Goal: Information Seeking & Learning: Learn about a topic

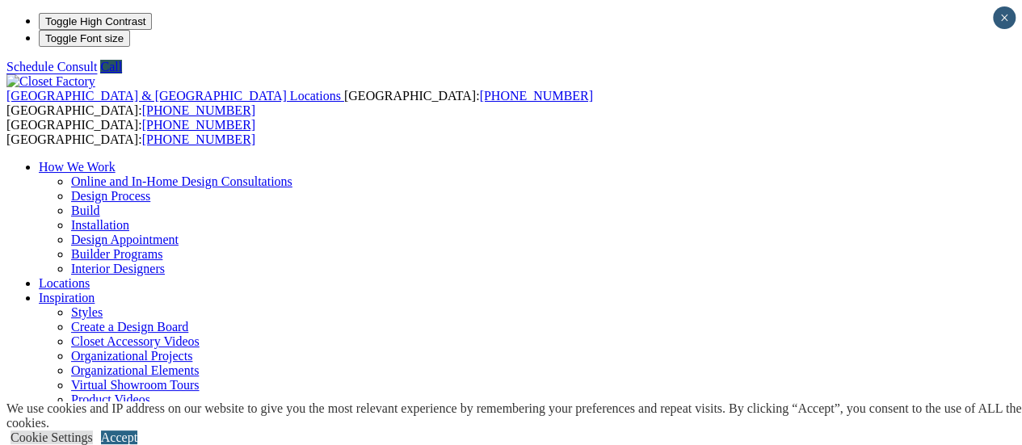
click at [137, 431] on link "Accept" at bounding box center [119, 438] width 36 height 14
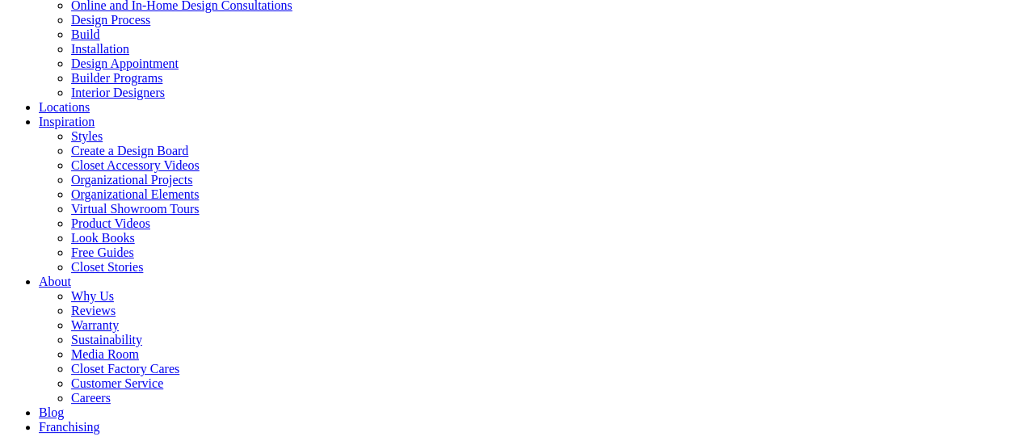
scroll to position [183, 0]
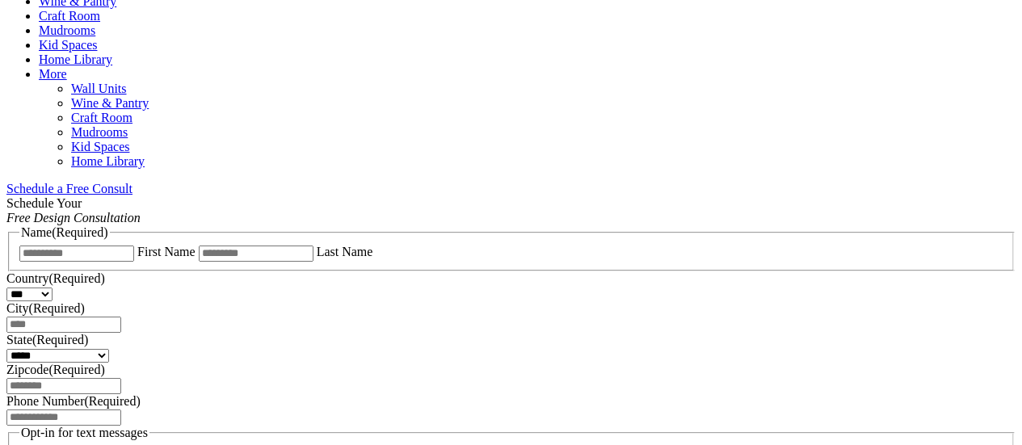
scroll to position [918, 0]
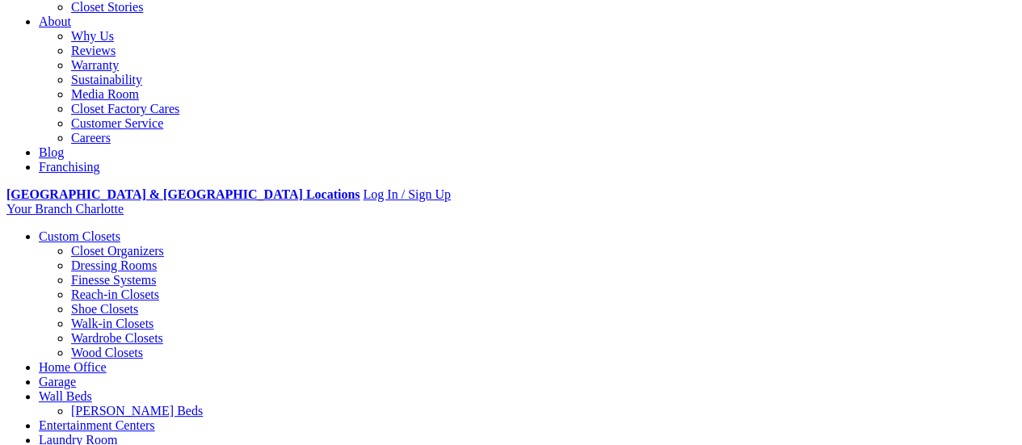
scroll to position [341, 0]
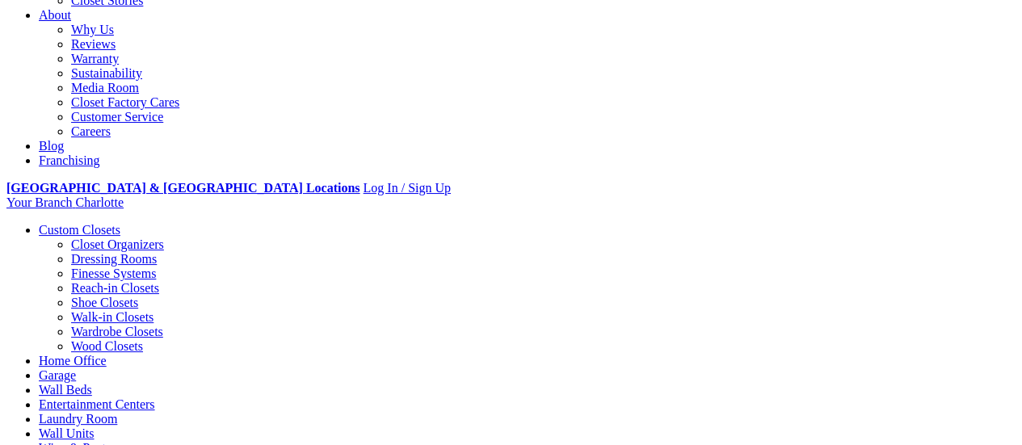
click at [155, 398] on link "Entertainment Centers" at bounding box center [97, 405] width 116 height 14
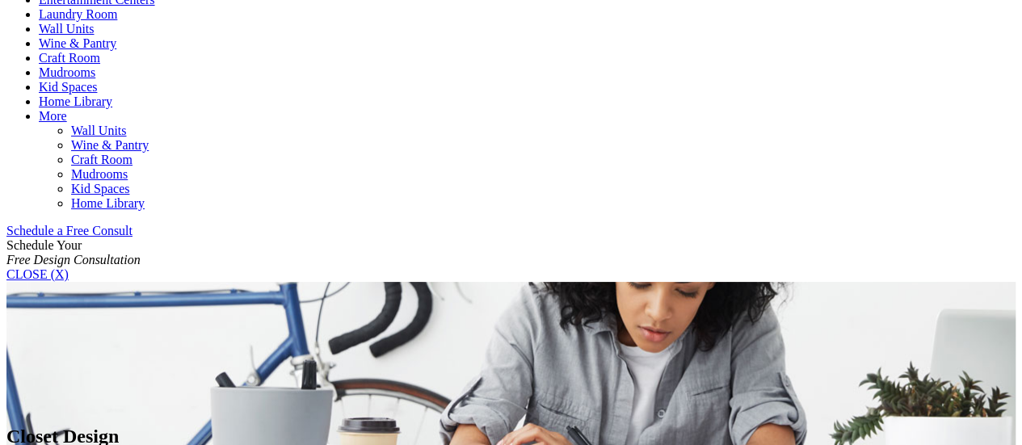
scroll to position [873, 0]
